Goal: Information Seeking & Learning: Learn about a topic

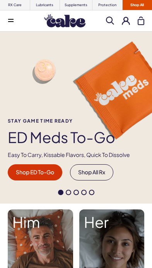
click at [12, 22] on span at bounding box center [10, 21] width 5 height 4
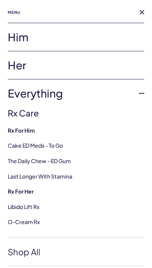
click at [30, 60] on link "Her" at bounding box center [76, 65] width 136 height 28
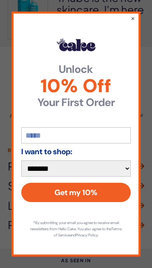
scroll to position [1241, 0]
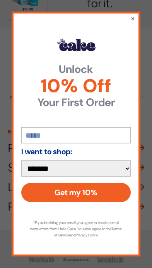
click at [127, 18] on div "**********" at bounding box center [76, 134] width 152 height 268
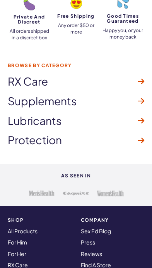
scroll to position [1307, 0]
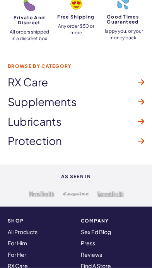
click at [141, 99] on icon at bounding box center [141, 101] width 6 height 5
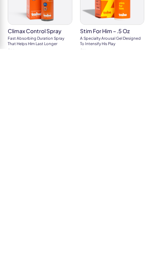
scroll to position [94, 0]
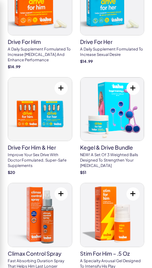
click at [47, 153] on p "Improve your sex drive with doctor formulated, super-safe supplements" at bounding box center [40, 160] width 64 height 16
click at [116, 150] on h3 "Kegel & Drive Bundle" at bounding box center [112, 147] width 64 height 5
click at [115, 48] on p "A daily supplement formulated to increase sexual desire" at bounding box center [112, 51] width 64 height 11
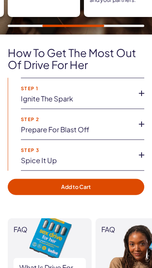
scroll to position [534, 0]
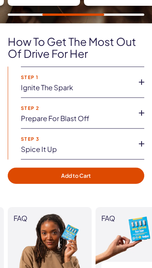
click at [136, 76] on icon at bounding box center [141, 82] width 12 height 12
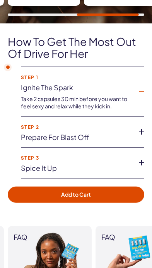
click at [135, 131] on icon at bounding box center [141, 132] width 12 height 12
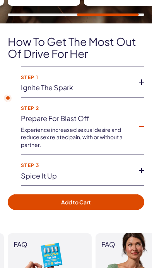
click at [136, 167] on icon at bounding box center [141, 171] width 12 height 12
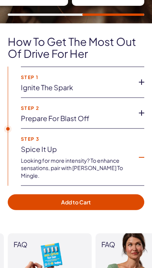
click at [130, 115] on link "Prepare for blast off" at bounding box center [76, 119] width 111 height 8
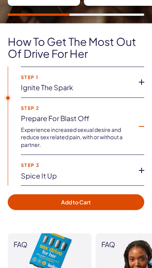
click at [138, 168] on icon at bounding box center [141, 171] width 12 height 12
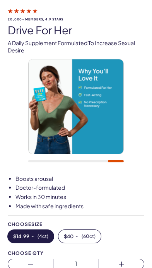
scroll to position [17, 0]
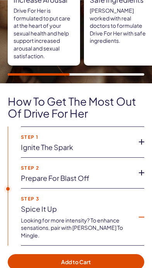
click at [136, 136] on icon at bounding box center [141, 142] width 12 height 12
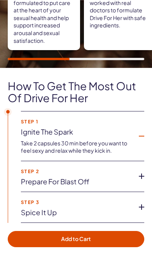
scroll to position [497, 0]
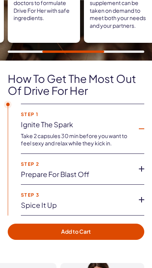
click at [134, 164] on li "Step 2 Prepare for blast off Experience increased sexual desire and reduce sex …" at bounding box center [82, 169] width 123 height 31
click at [138, 170] on li "Step 2 Prepare for blast off Experience increased sexual desire and reduce sex …" at bounding box center [82, 169] width 123 height 31
click at [135, 163] on icon at bounding box center [141, 169] width 12 height 12
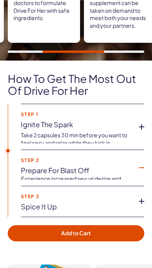
scroll to position [497, 0]
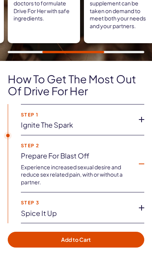
click at [118, 210] on link "Spice it up" at bounding box center [76, 214] width 111 height 8
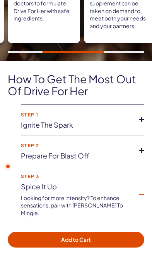
click at [137, 146] on icon at bounding box center [141, 151] width 12 height 12
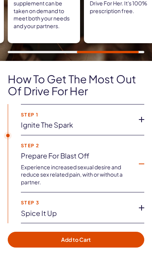
click at [136, 117] on icon at bounding box center [141, 120] width 12 height 12
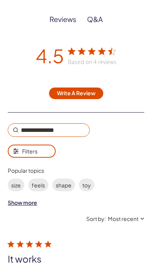
scroll to position [977, 0]
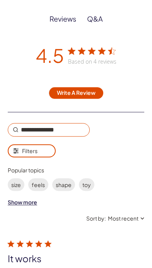
click at [29, 147] on span "Filters" at bounding box center [29, 150] width 15 height 7
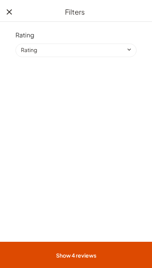
click at [11, 9] on icon "Close mobile filters" at bounding box center [9, 11] width 5 height 5
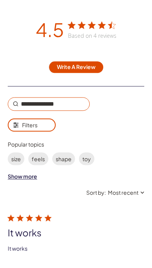
click at [31, 173] on div "Show more" at bounding box center [22, 176] width 29 height 7
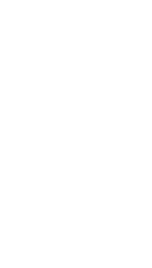
scroll to position [1198, 0]
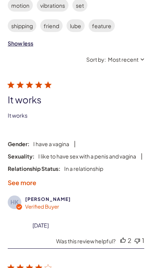
click at [28, 179] on label "See more" at bounding box center [22, 183] width 29 height 8
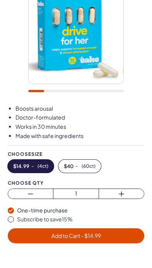
scroll to position [103, 0]
